Goal: Transaction & Acquisition: Book appointment/travel/reservation

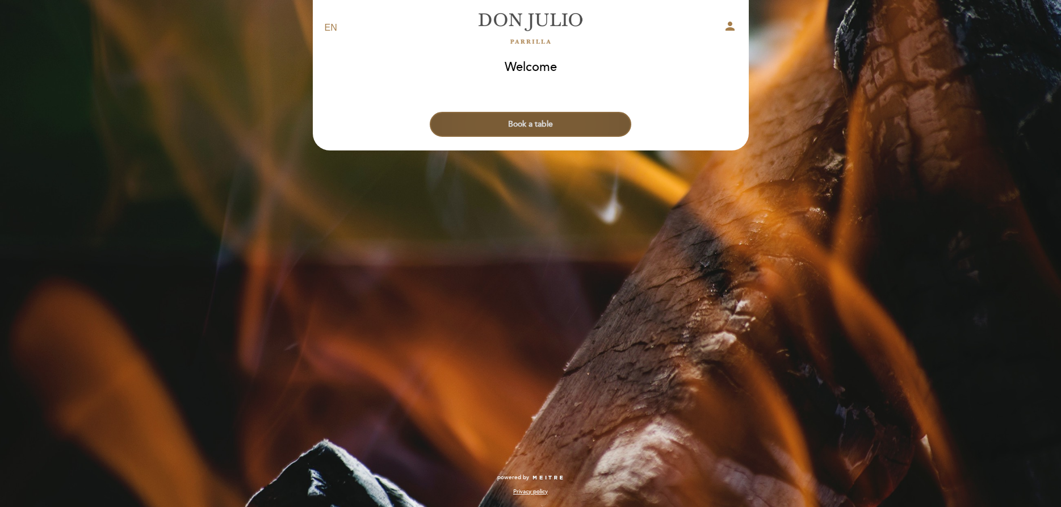
click at [583, 115] on button "Book a table" at bounding box center [530, 124] width 201 height 25
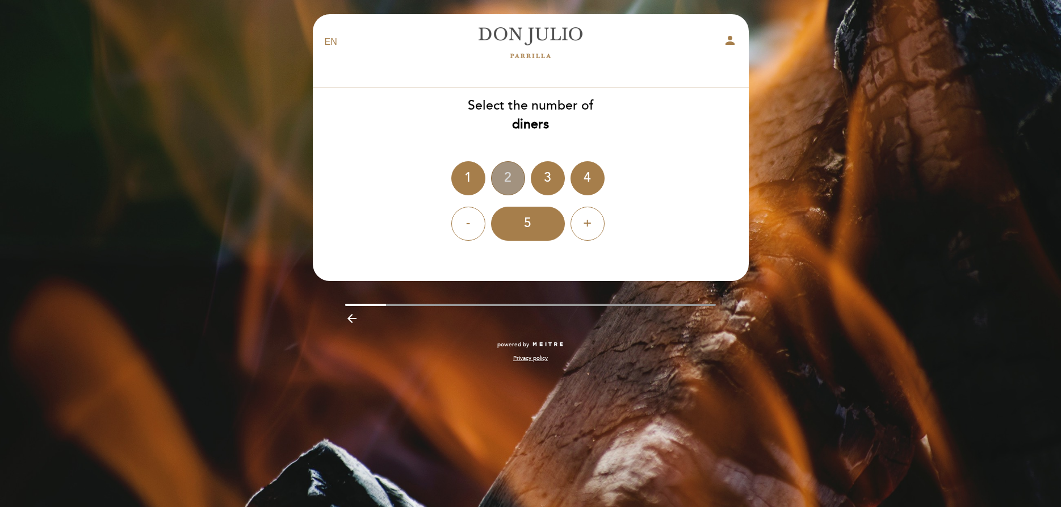
click at [506, 180] on div "2" at bounding box center [508, 178] width 34 height 34
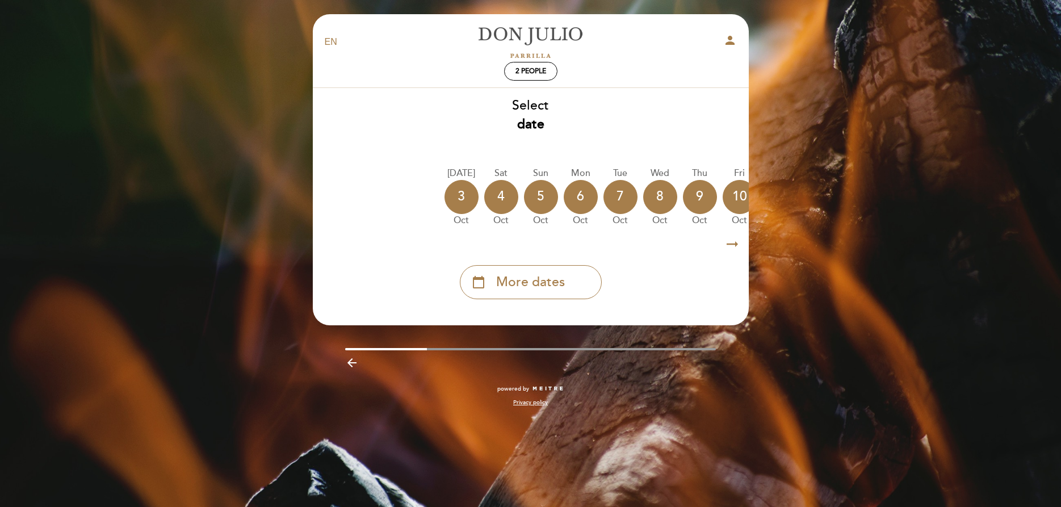
click at [729, 247] on icon "arrow_right_alt" at bounding box center [732, 244] width 17 height 24
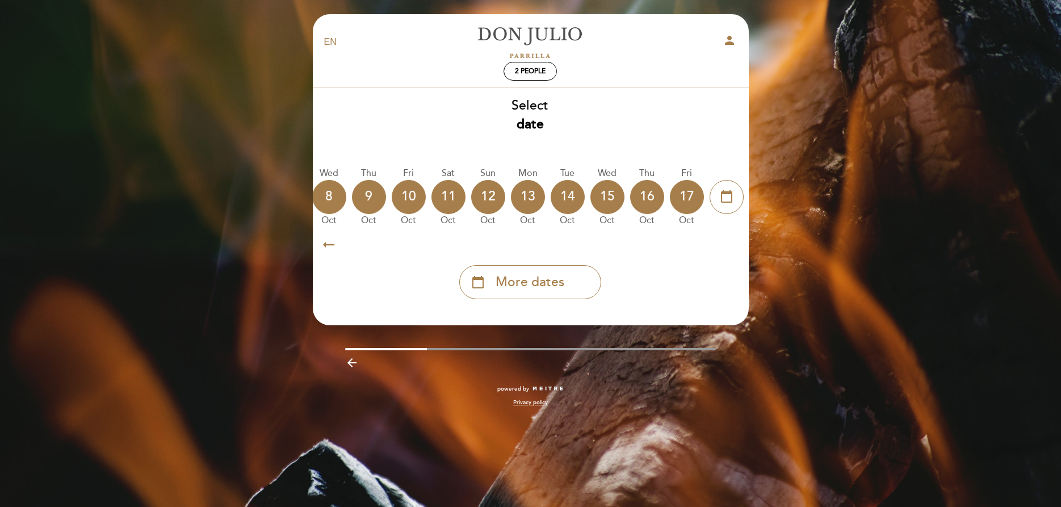
scroll to position [0, 331]
click at [553, 278] on span "More dates" at bounding box center [529, 282] width 69 height 19
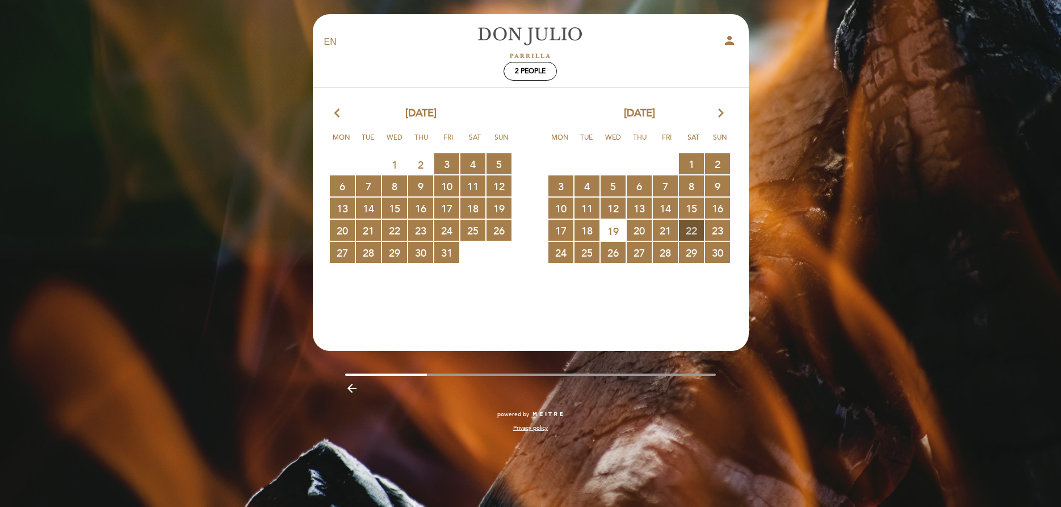
click at [692, 232] on span "22 RESERVATIONS AVAILABLE" at bounding box center [691, 230] width 25 height 21
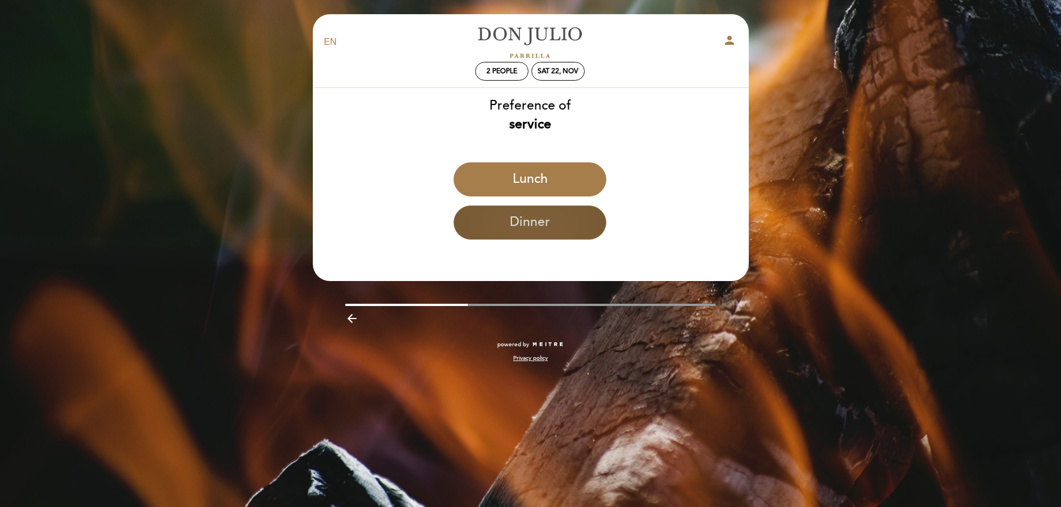
click at [531, 228] on button "Dinner" at bounding box center [529, 222] width 153 height 34
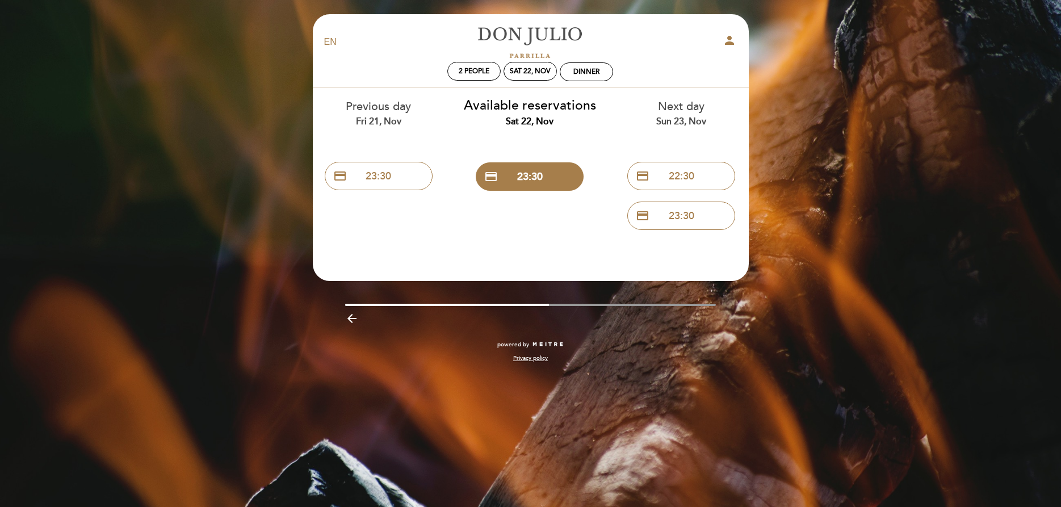
click at [354, 320] on icon "arrow_backward" at bounding box center [352, 319] width 14 height 14
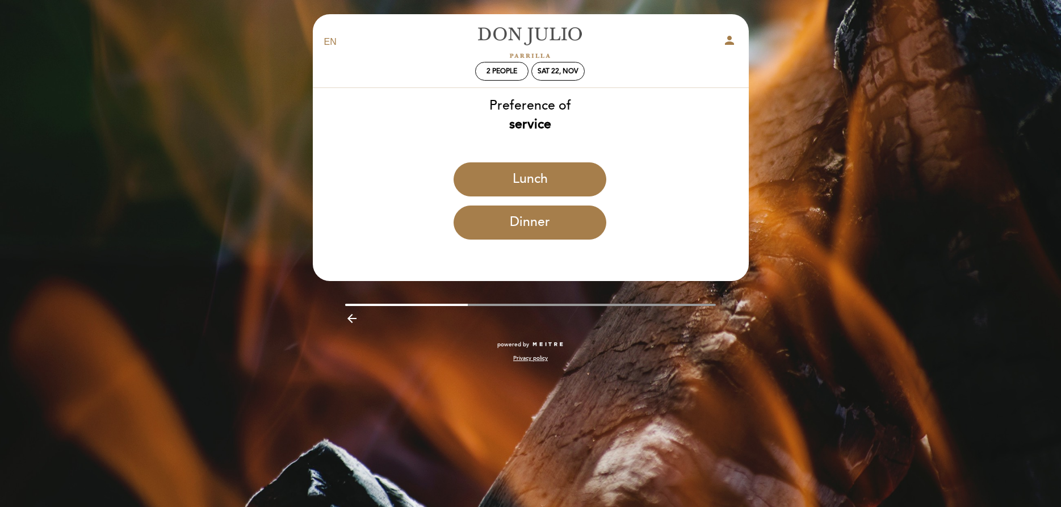
click at [351, 318] on icon "arrow_backward" at bounding box center [352, 319] width 14 height 14
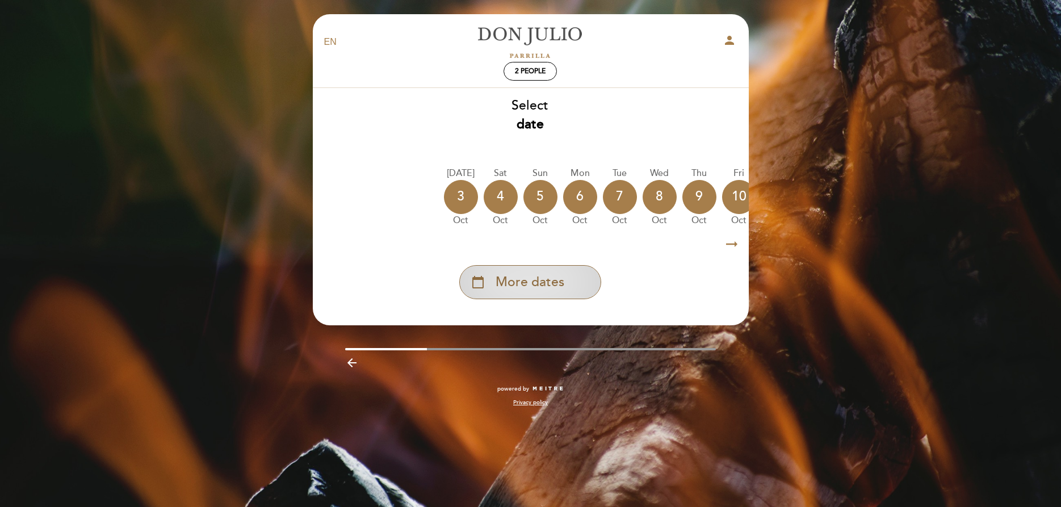
click at [562, 272] on div "calendar_today More dates" at bounding box center [530, 282] width 142 height 34
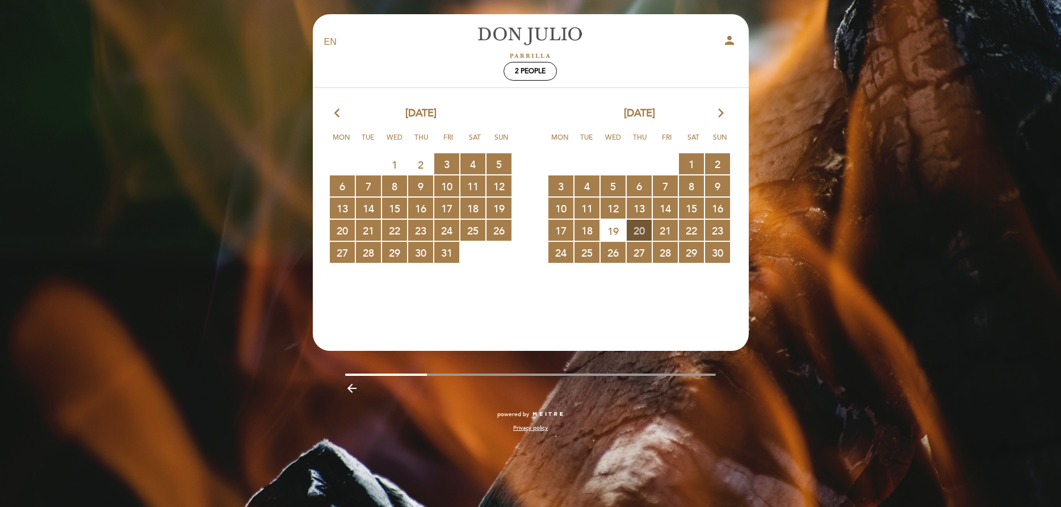
click at [637, 233] on span "20 RESERVATIONS AVAILABLE" at bounding box center [639, 230] width 25 height 21
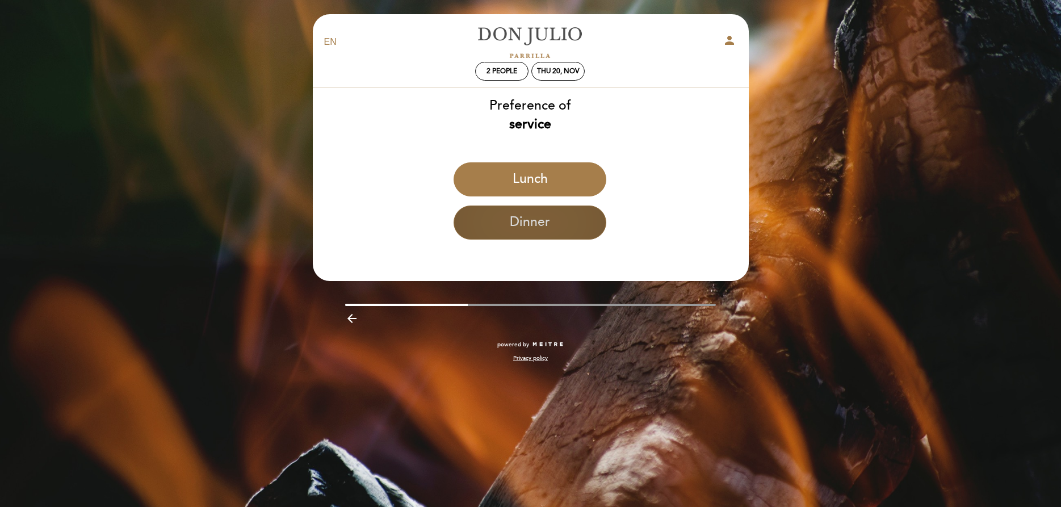
click at [574, 222] on button "Dinner" at bounding box center [529, 222] width 153 height 34
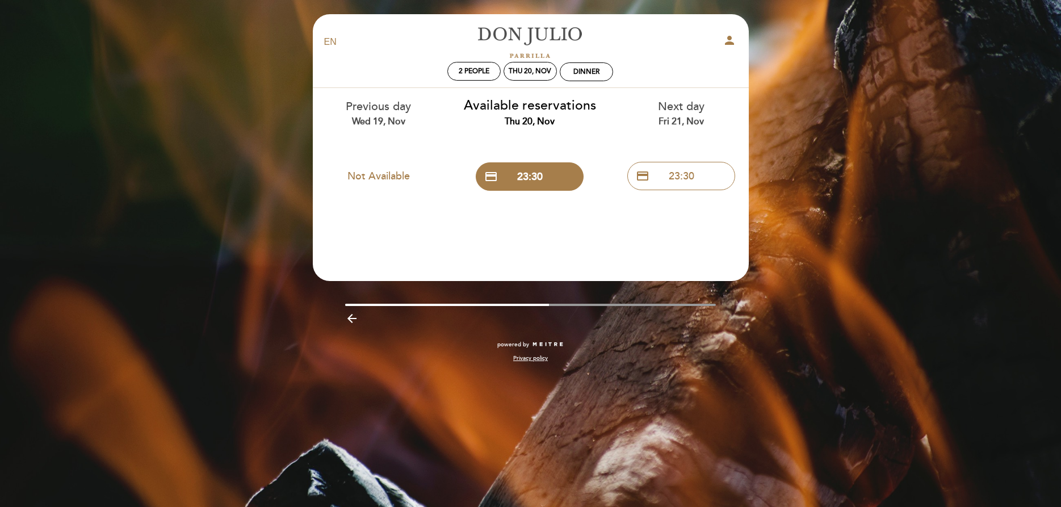
click at [355, 321] on icon "arrow_backward" at bounding box center [352, 319] width 14 height 14
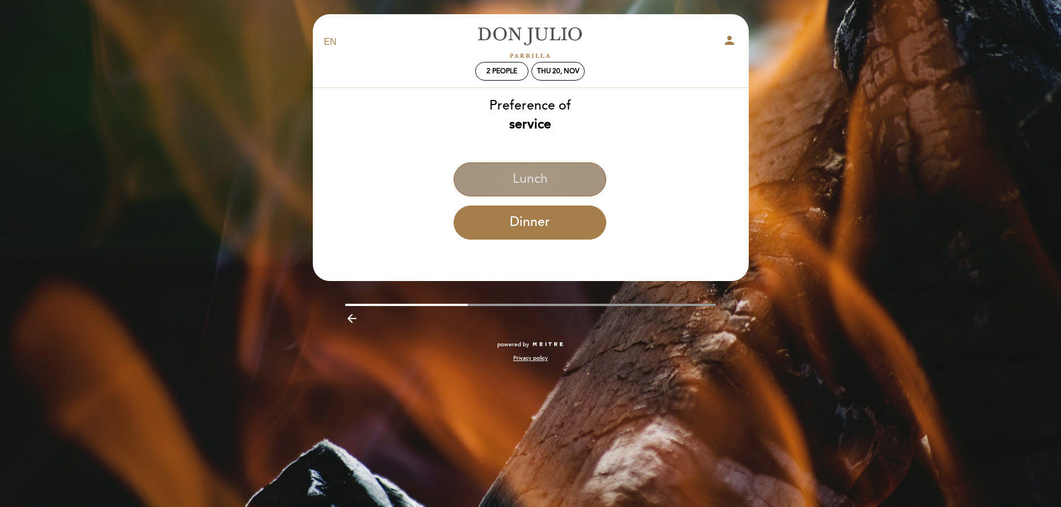
click at [528, 180] on button "Lunch" at bounding box center [529, 179] width 153 height 34
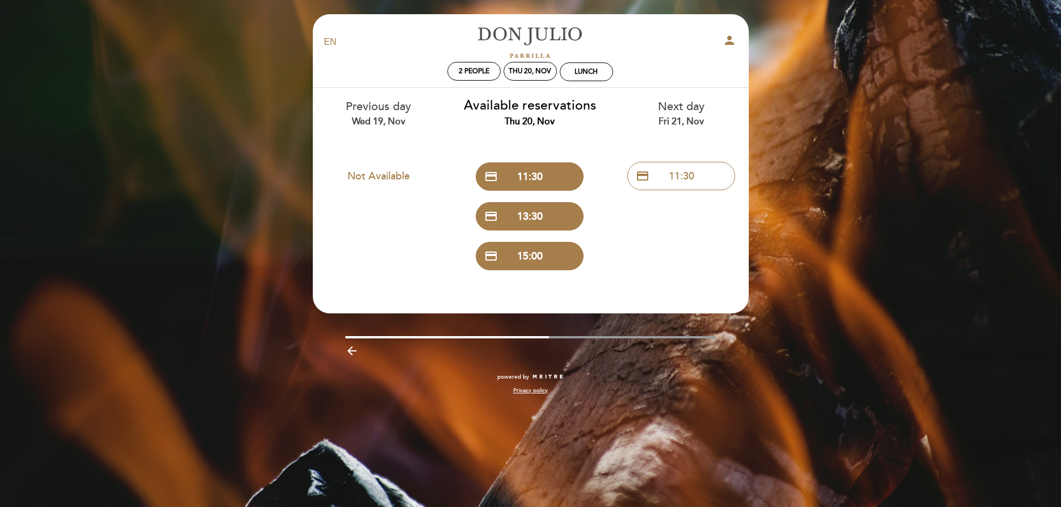
click at [829, 201] on div "EN ES PT [PERSON_NAME] person 2 people Thu 20, Nov Lunch Welcome Welcome, Chang…" at bounding box center [530, 253] width 1061 height 507
click at [352, 351] on icon "arrow_backward" at bounding box center [352, 351] width 14 height 14
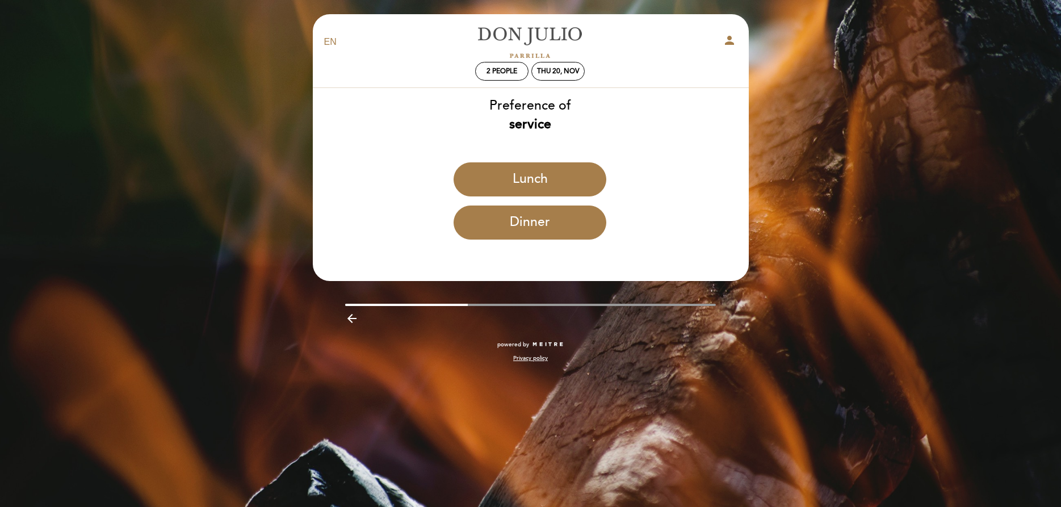
click at [352, 317] on icon "arrow_backward" at bounding box center [352, 319] width 14 height 14
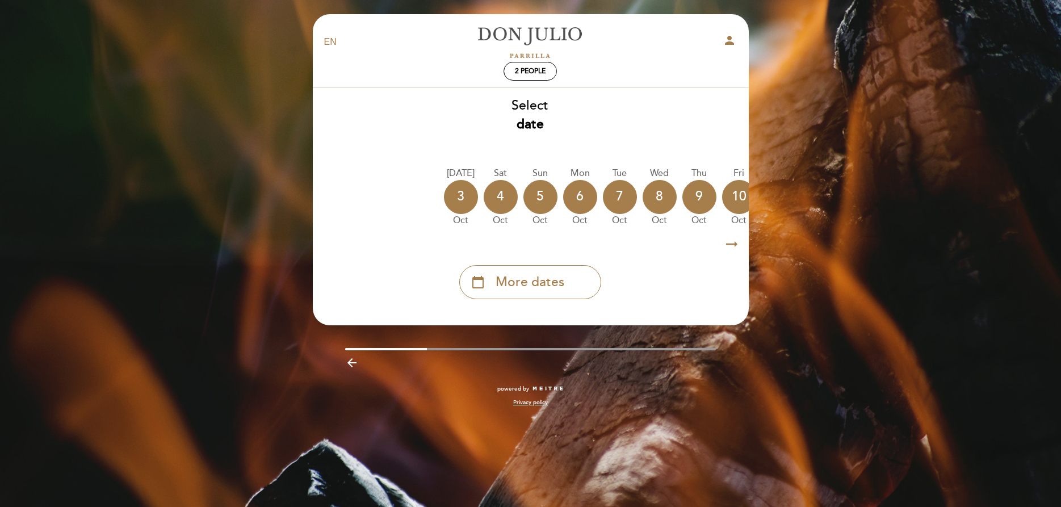
click at [728, 246] on icon "arrow_right_alt" at bounding box center [731, 244] width 17 height 24
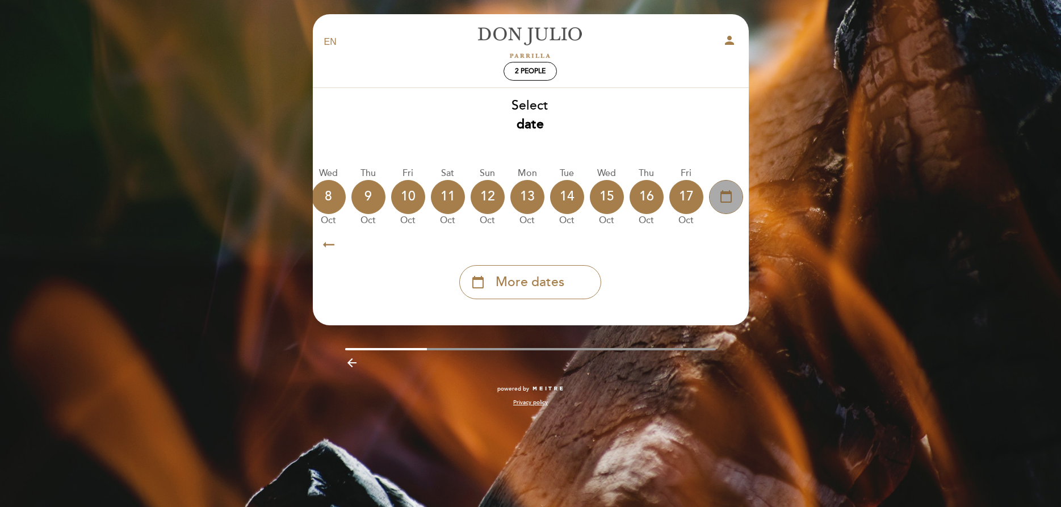
click at [734, 197] on div "calendar_today" at bounding box center [726, 197] width 34 height 34
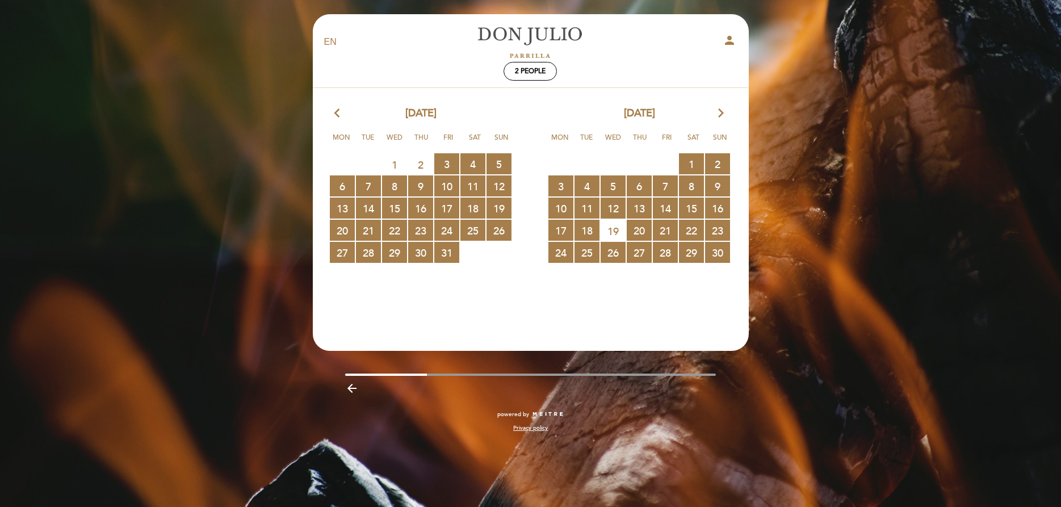
click at [611, 228] on span "19" at bounding box center [612, 230] width 25 height 21
click at [641, 231] on span "20 RESERVATIONS AVAILABLE" at bounding box center [639, 230] width 25 height 21
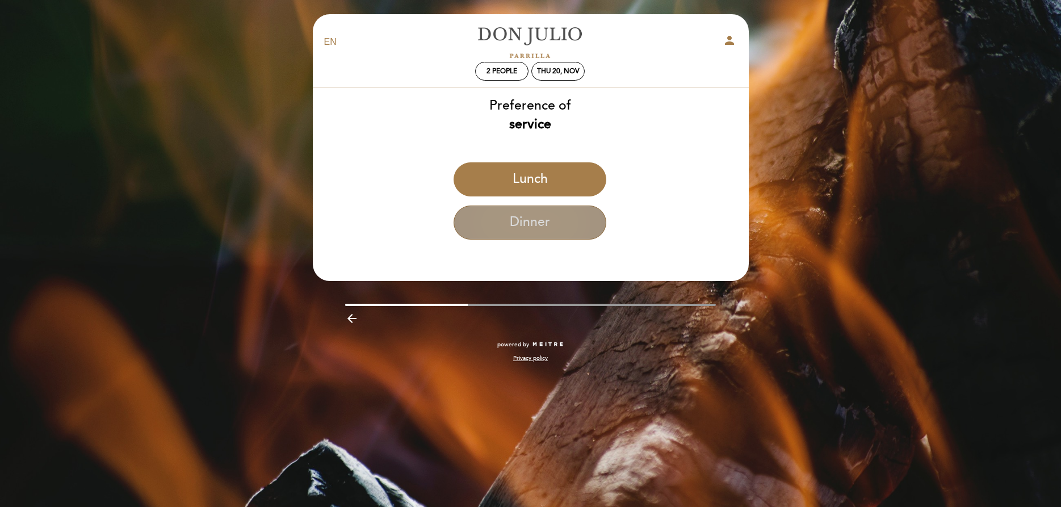
click at [582, 216] on button "Dinner" at bounding box center [529, 222] width 153 height 34
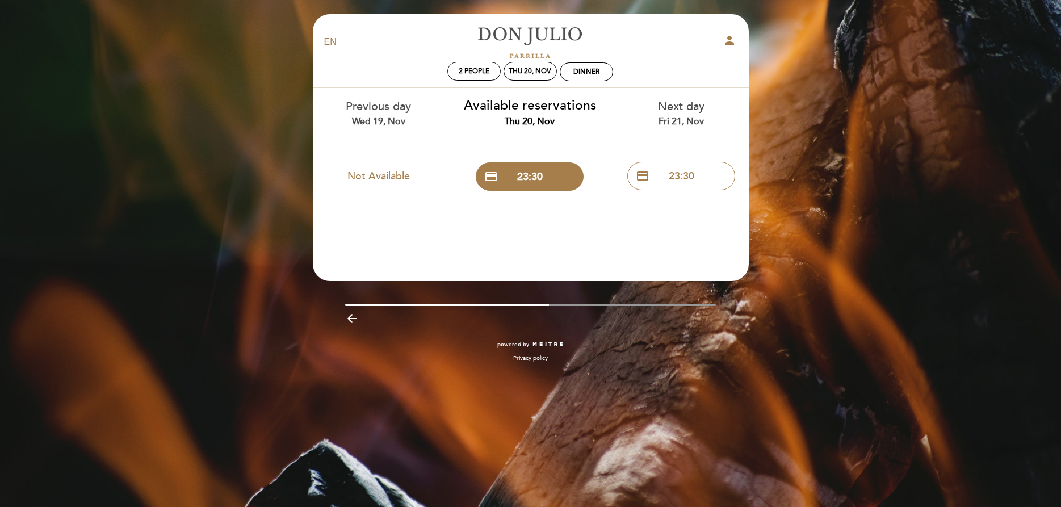
click at [351, 321] on icon "arrow_backward" at bounding box center [352, 319] width 14 height 14
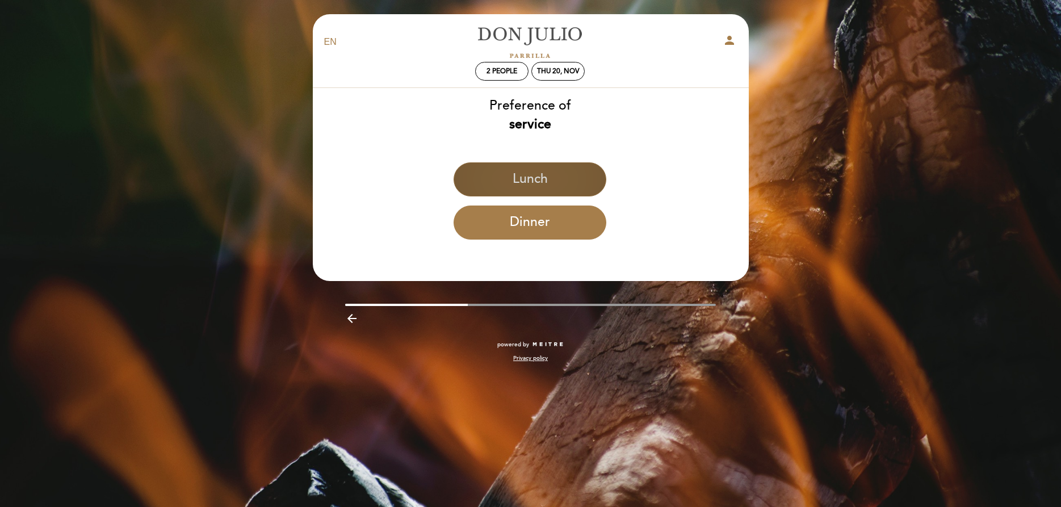
click at [485, 174] on button "Lunch" at bounding box center [529, 179] width 153 height 34
